Goal: Information Seeking & Learning: Find specific fact

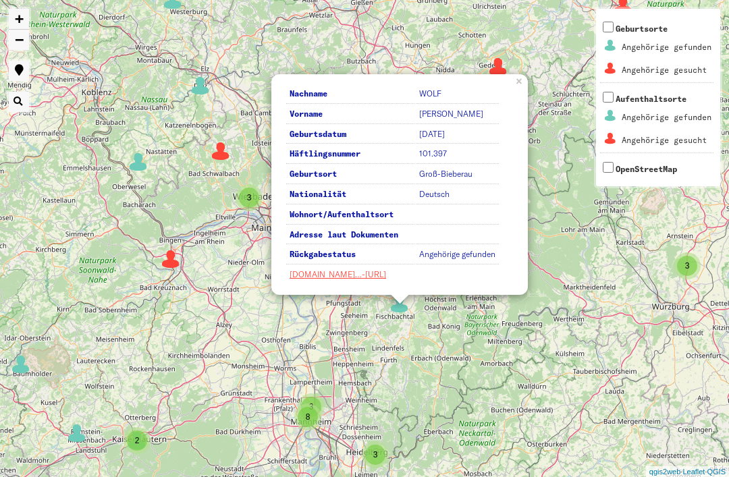
click at [512, 98] on div "Nachname [PERSON_NAME] Vorname [PERSON_NAME] Geburtsdatum [DATE] Häftlingsnumme…" at bounding box center [400, 185] width 230 height 202
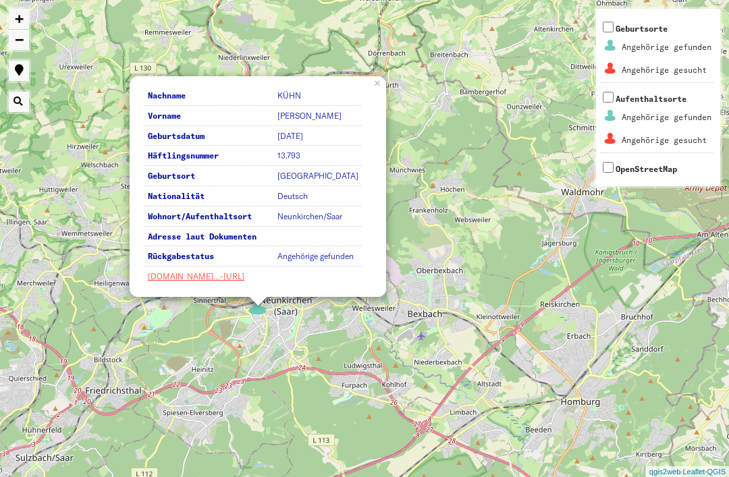
click at [362, 102] on div "Nachname [PERSON_NAME] Vorname [PERSON_NAME] Geburtsdatum [DATE] Häftlingsnumme…" at bounding box center [258, 187] width 230 height 202
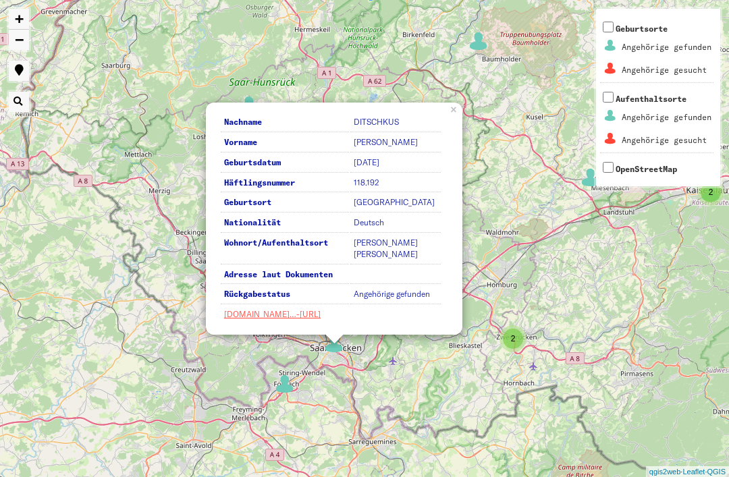
click at [314, 319] on link "[DOMAIN_NAME]…-[URL]" at bounding box center [272, 314] width 97 height 10
